Goal: Ask a question: Seek information or help from site administrators or community

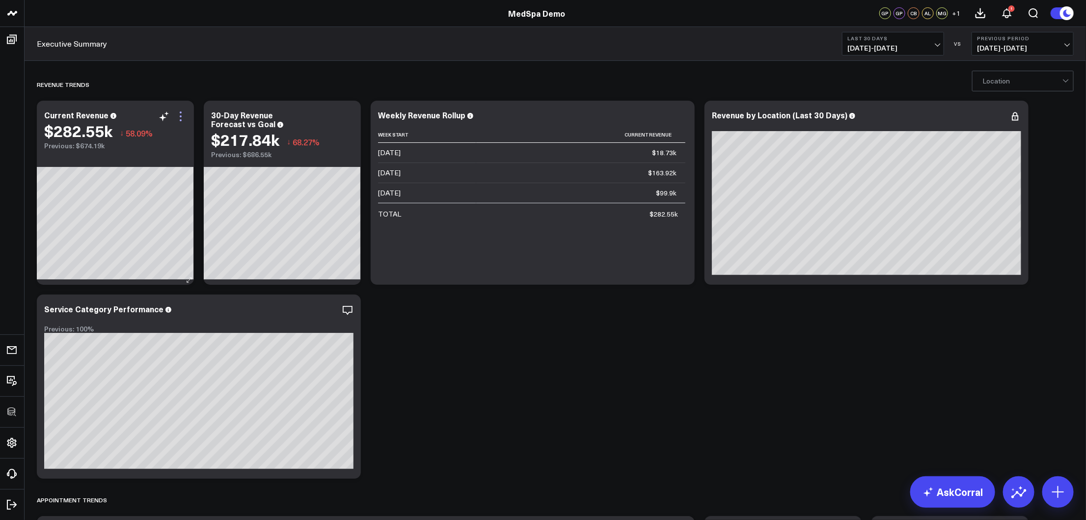
click at [179, 118] on icon at bounding box center [181, 117] width 12 height 12
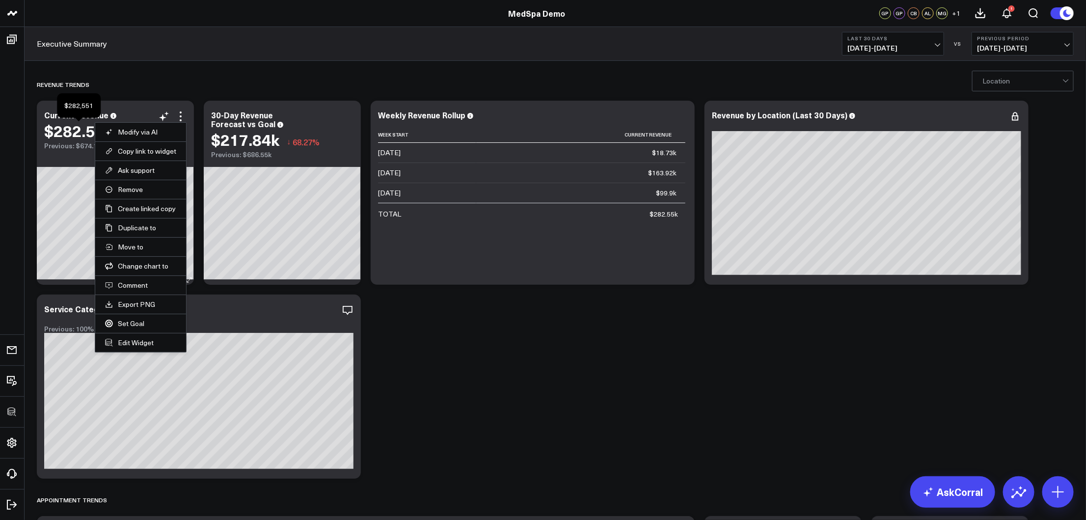
click at [66, 135] on div "$282.55k" at bounding box center [78, 131] width 68 height 18
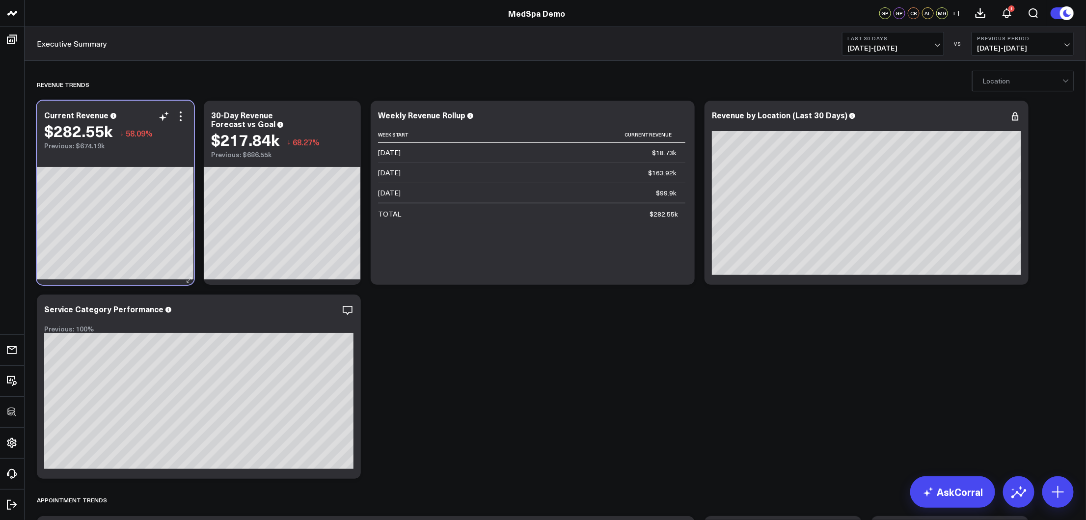
click at [162, 123] on div "$282.55k ↓ 58.09%" at bounding box center [115, 131] width 142 height 18
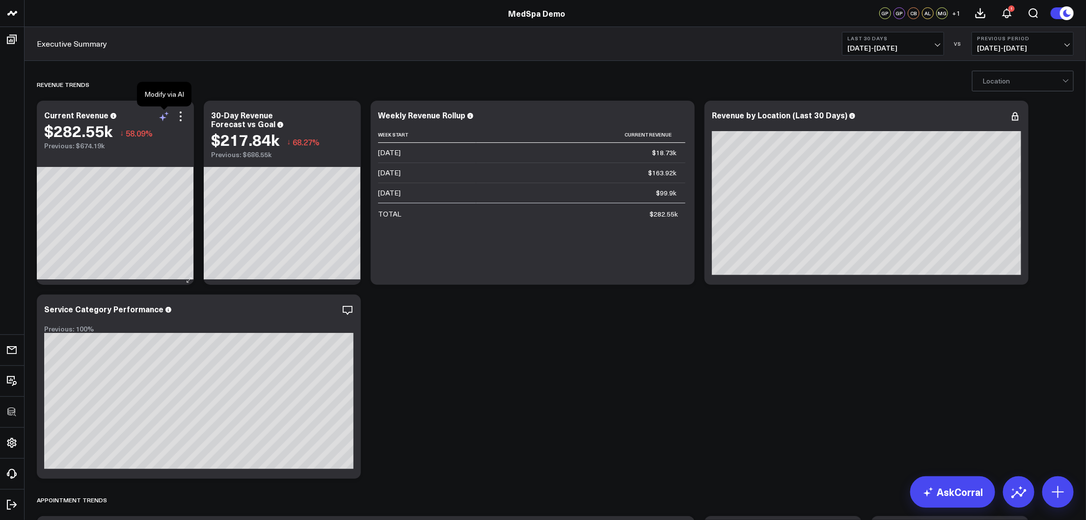
click at [167, 119] on icon at bounding box center [164, 117] width 12 height 12
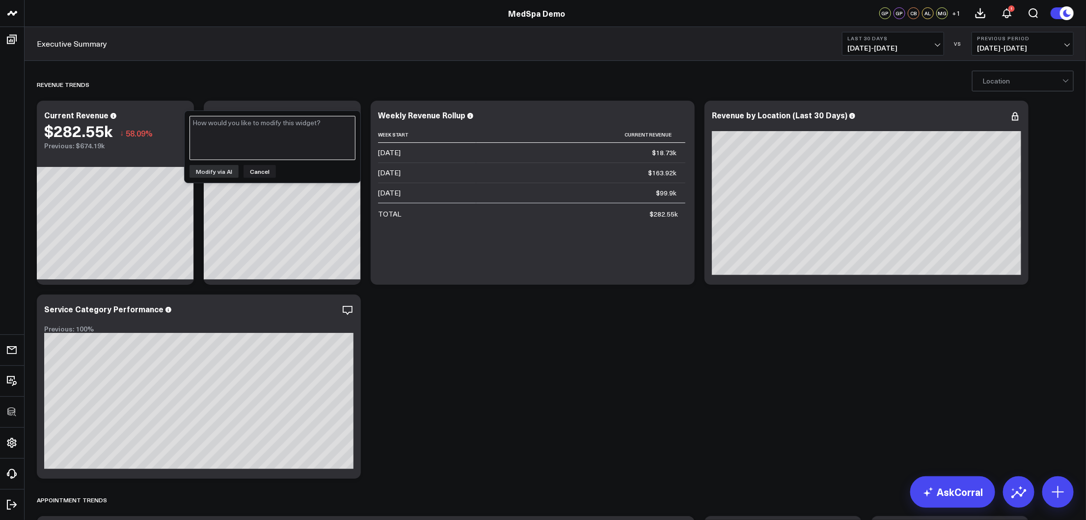
click at [225, 130] on textarea at bounding box center [273, 138] width 166 height 44
click at [310, 307] on icon "button" at bounding box center [314, 310] width 10 height 9
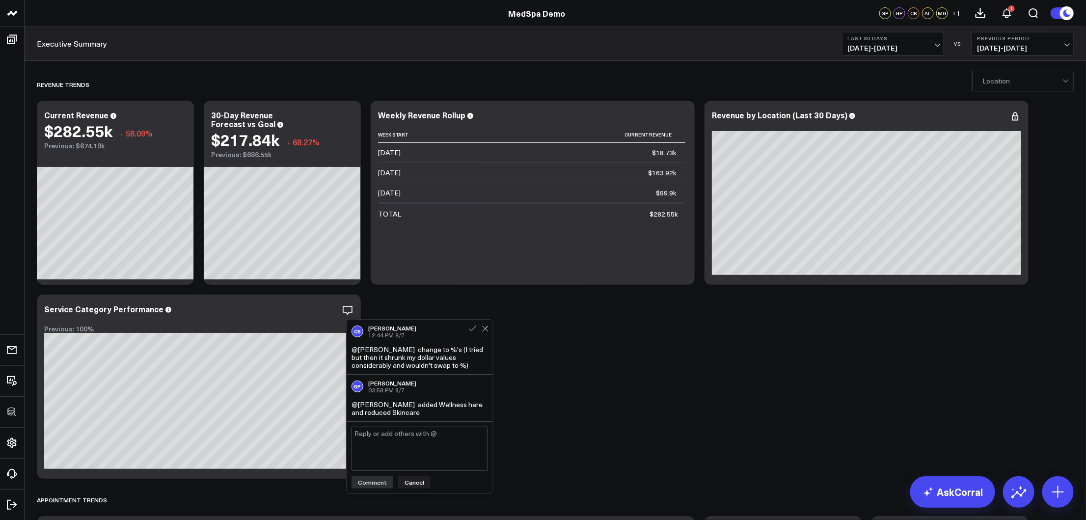
click at [490, 334] on div "CB [PERSON_NAME] 12:44 PM [DATE] @[PERSON_NAME] change to %'s (I tried but then…" at bounding box center [420, 347] width 146 height 55
click at [486, 333] on div "CB [PERSON_NAME] 12:44 PM [DATE]" at bounding box center [420, 332] width 137 height 14
click at [487, 331] on icon at bounding box center [485, 329] width 6 height 6
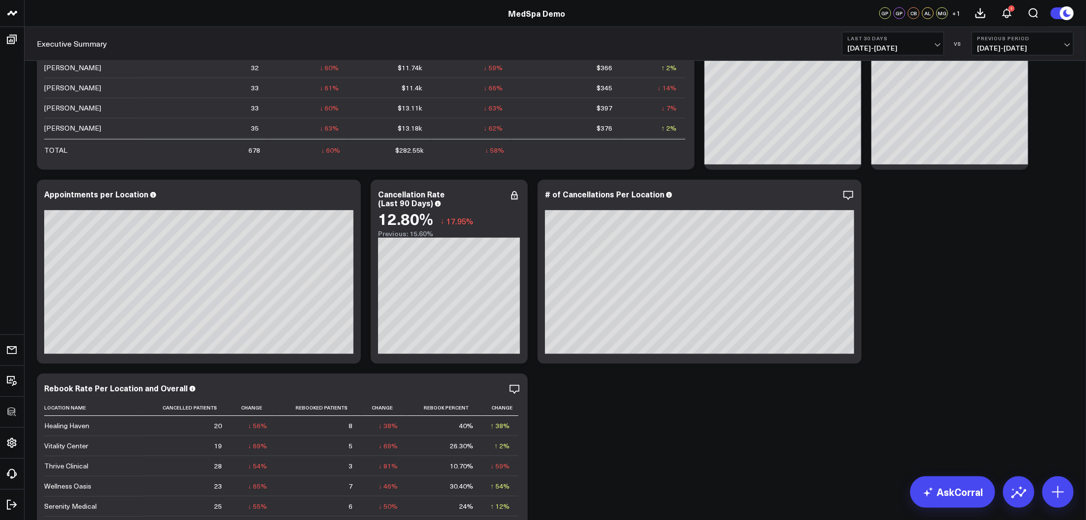
scroll to position [539, 0]
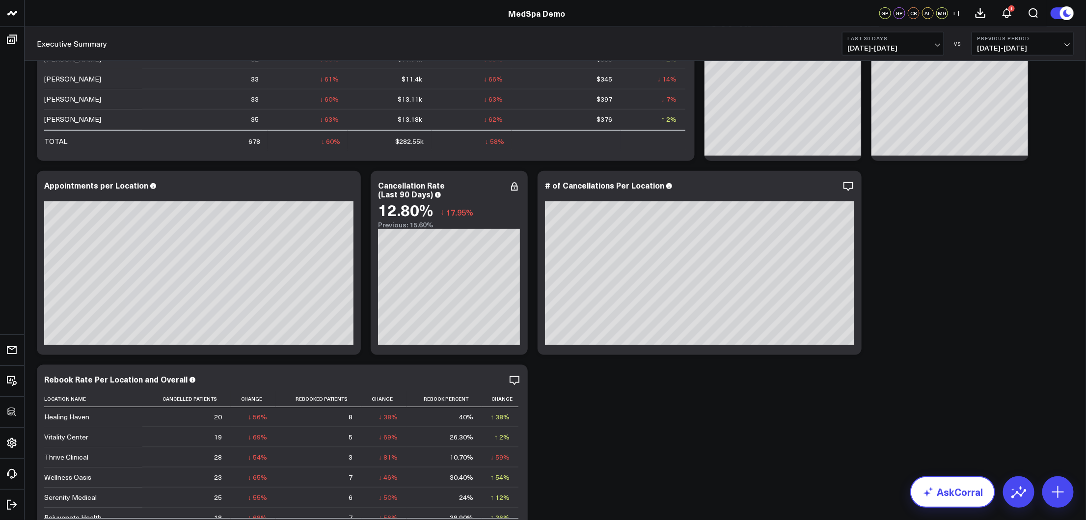
click at [940, 478] on link "AskCorral" at bounding box center [953, 491] width 85 height 31
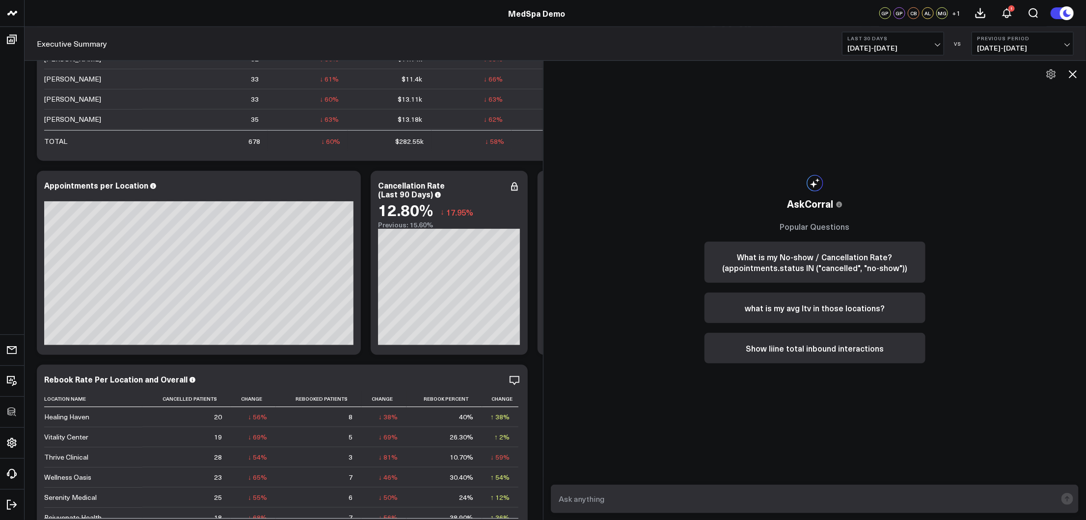
click at [634, 478] on textarea at bounding box center [807, 499] width 501 height 18
type textarea "are we on pace to hit our appointment target and if so why or if not why not"
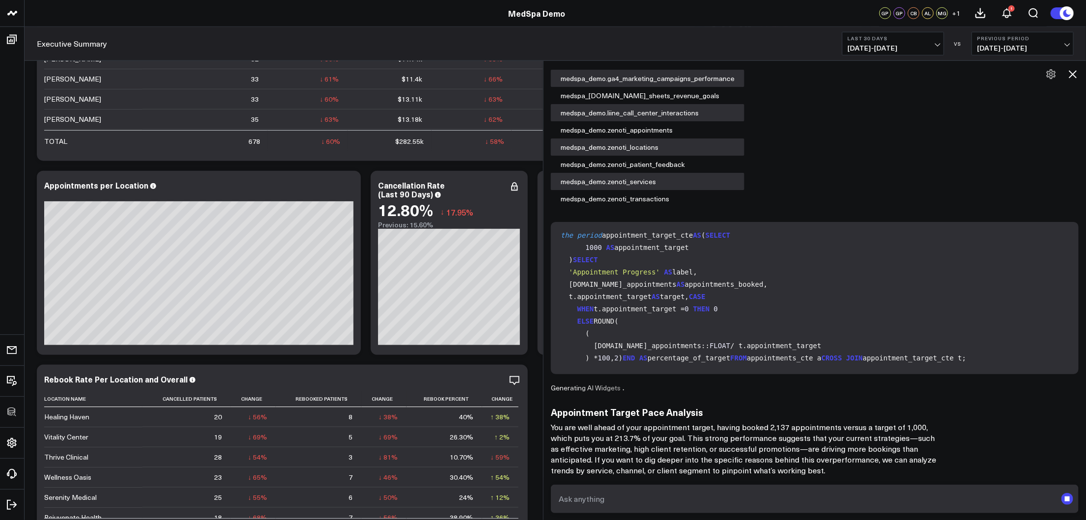
scroll to position [70, 0]
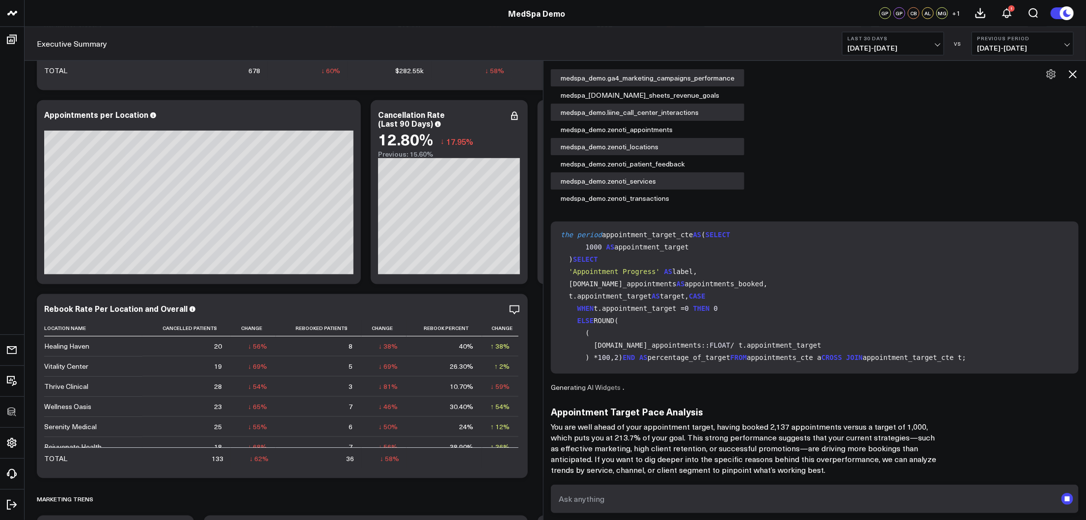
click at [748, 444] on p "You are well ahead of your appointment target, having booked 2,137 appointments…" at bounding box center [747, 448] width 393 height 54
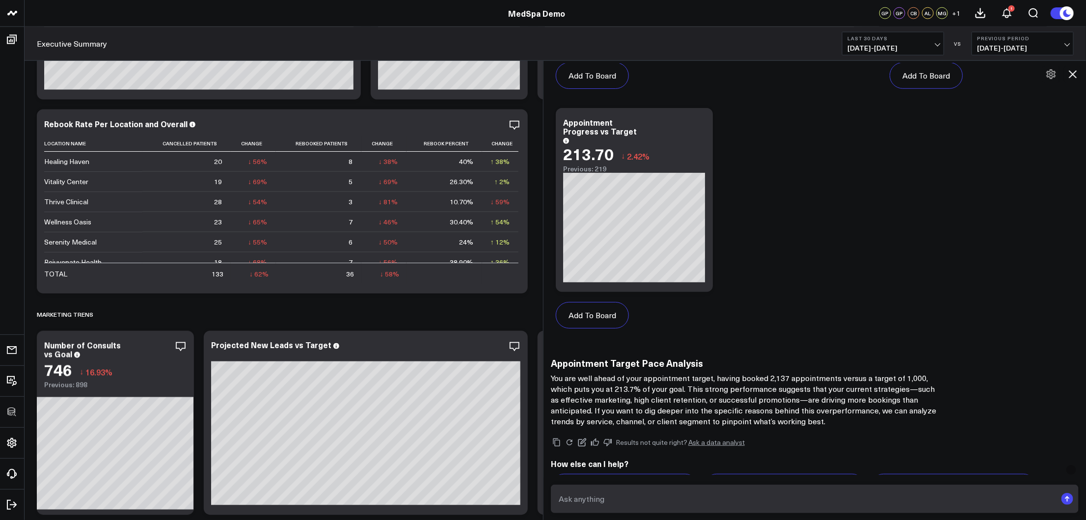
scroll to position [625, 0]
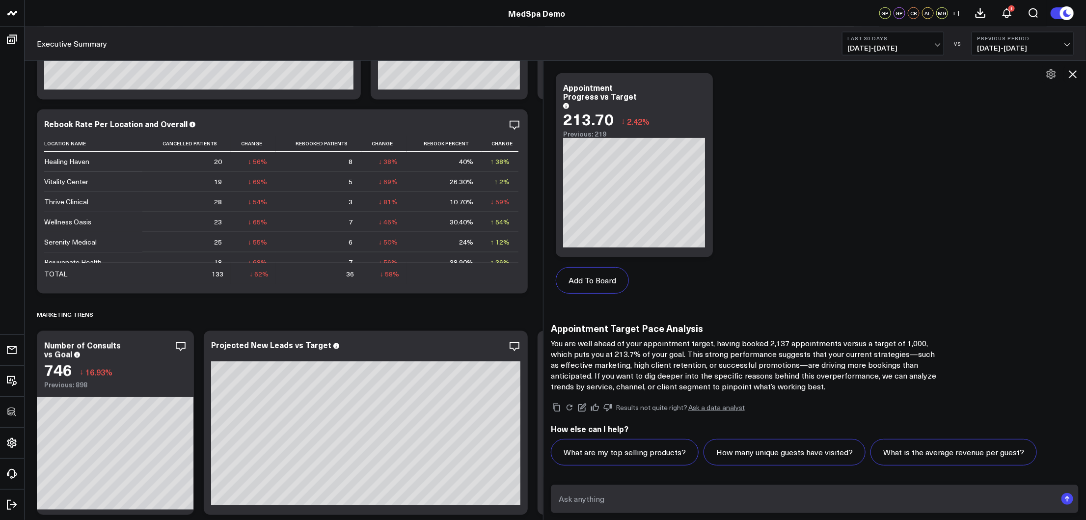
click at [633, 478] on textarea at bounding box center [807, 499] width 501 height 18
type textarea "Are there any marketing campaigns historically that performed well at end of mo…"
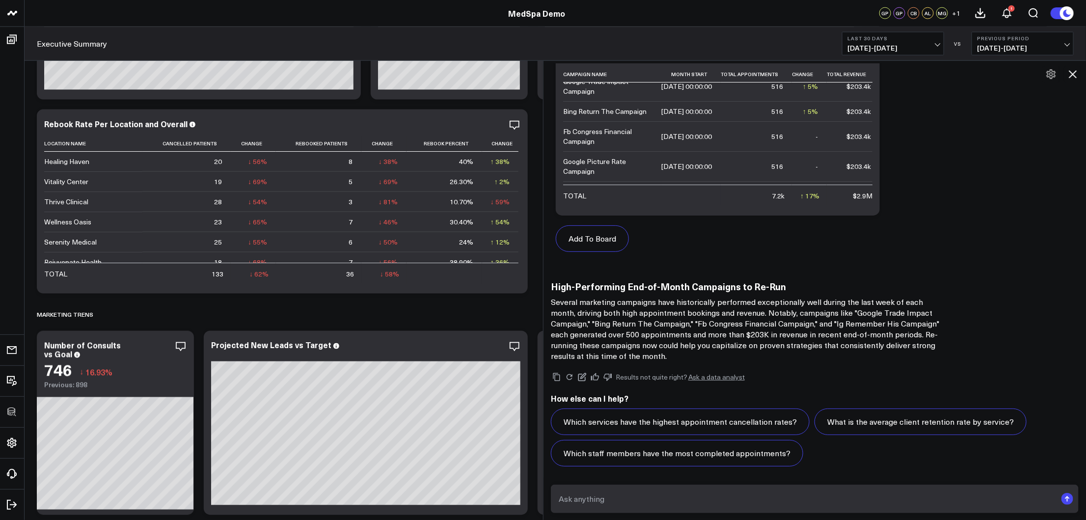
scroll to position [1344, 0]
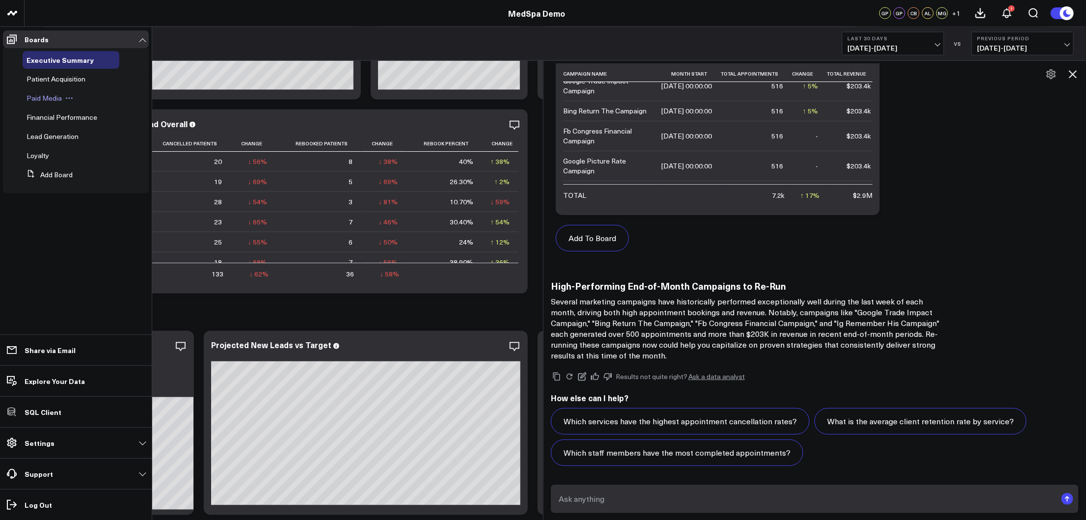
click at [44, 100] on span "Paid Media" at bounding box center [44, 97] width 35 height 9
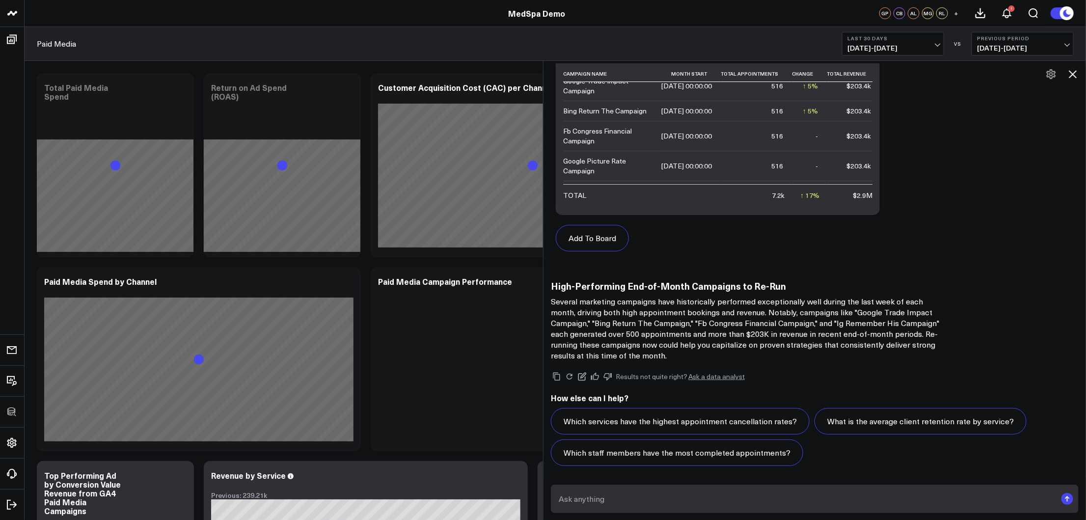
click at [951, 75] on icon at bounding box center [1073, 74] width 12 height 12
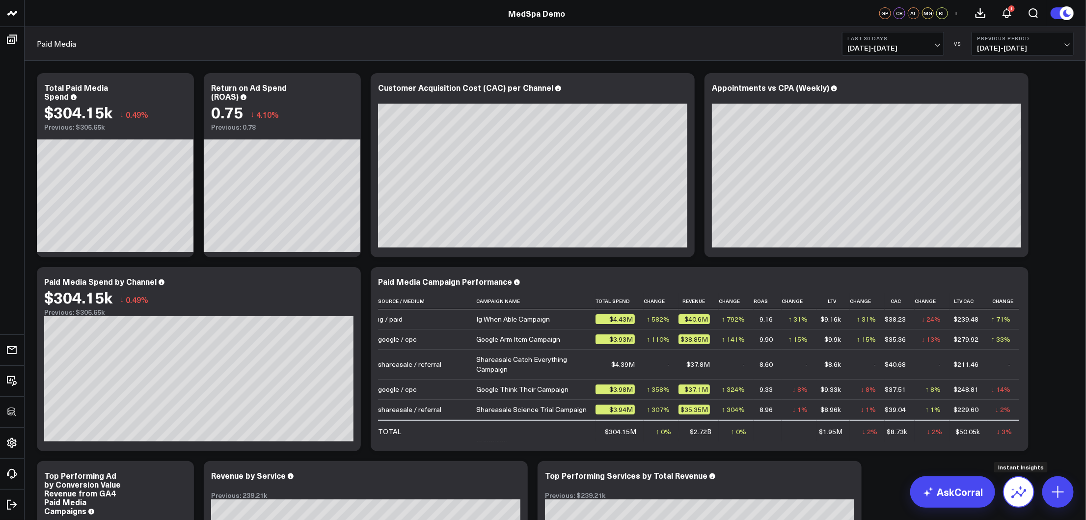
click at [951, 478] on icon at bounding box center [1019, 492] width 16 height 16
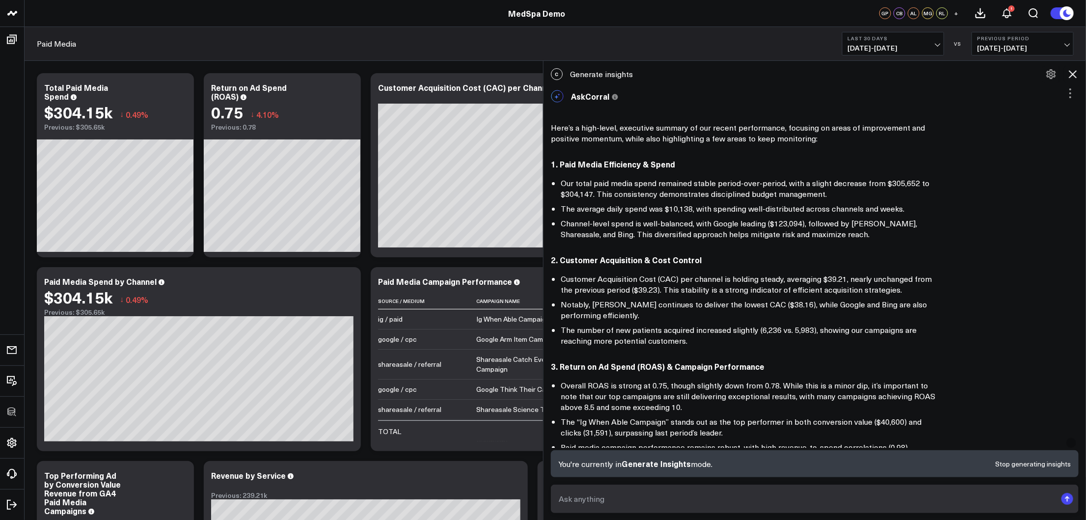
click at [951, 75] on icon at bounding box center [1073, 74] width 12 height 12
